Goal: Task Accomplishment & Management: Manage account settings

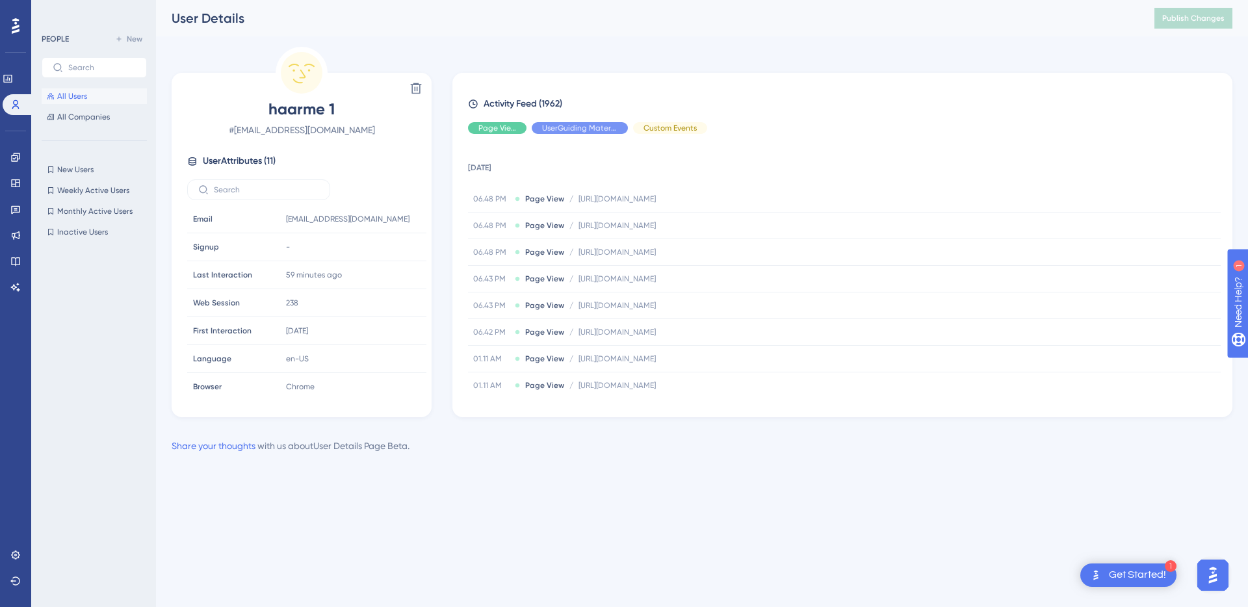
click at [91, 101] on button "All Users" at bounding box center [94, 96] width 105 height 16
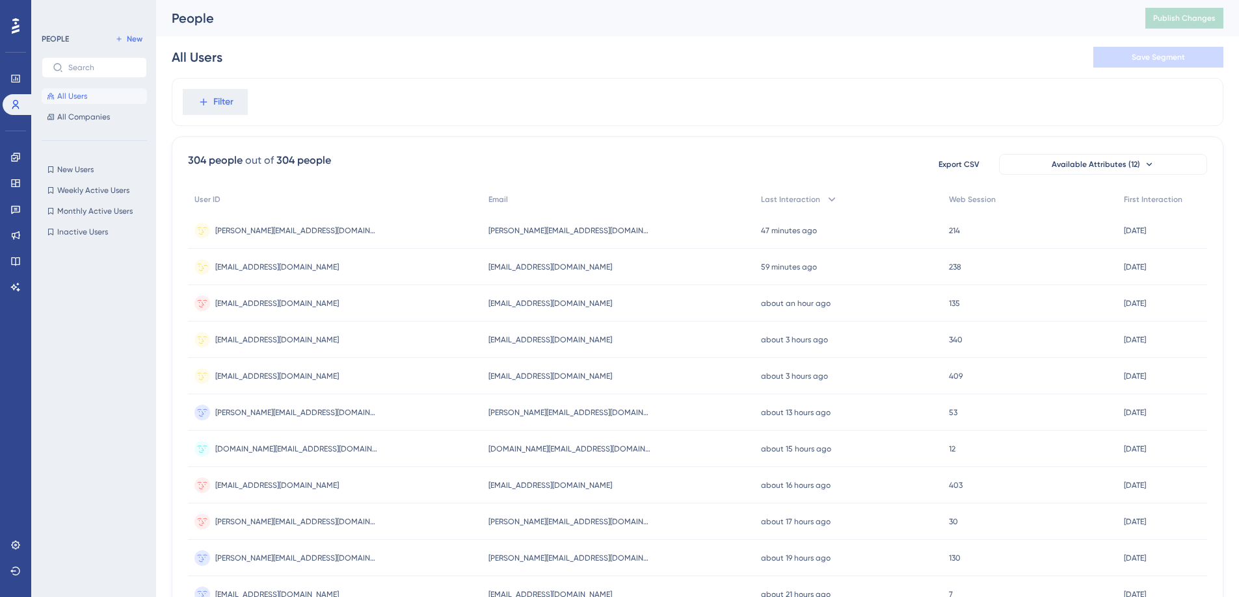
click at [519, 269] on span "[EMAIL_ADDRESS][DOMAIN_NAME]" at bounding box center [550, 267] width 124 height 10
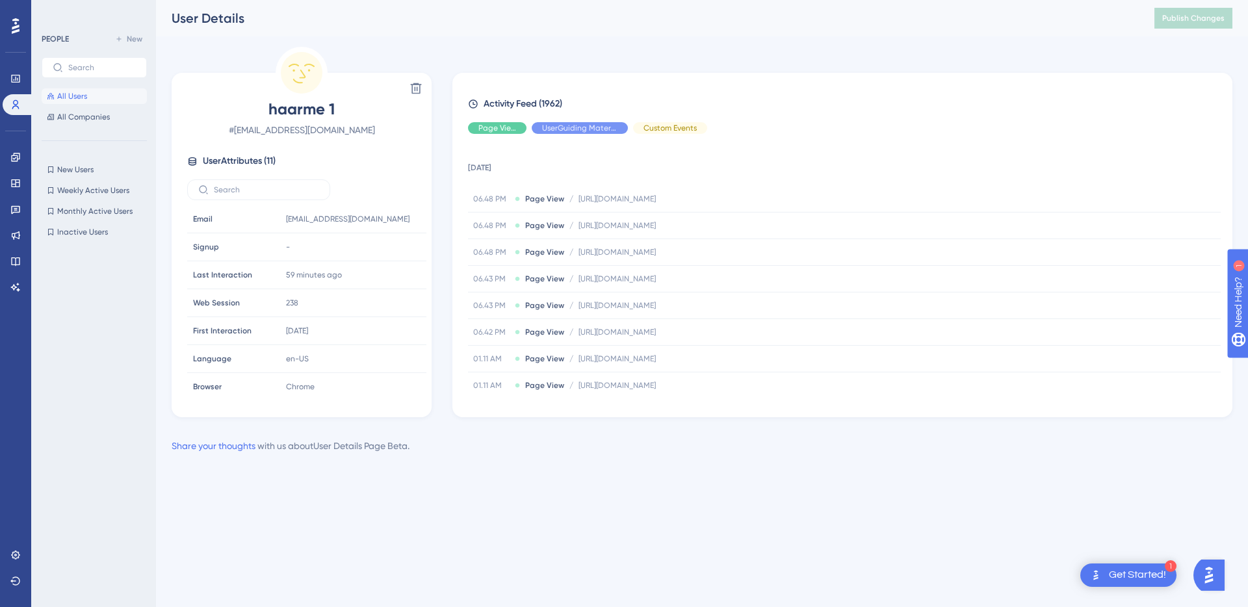
click at [0, 0] on div "Performance Users Engagement Widgets Feedback Product Updates Knowledge Base AI…" at bounding box center [0, 0] width 0 height 0
